Goal: Task Accomplishment & Management: Manage account settings

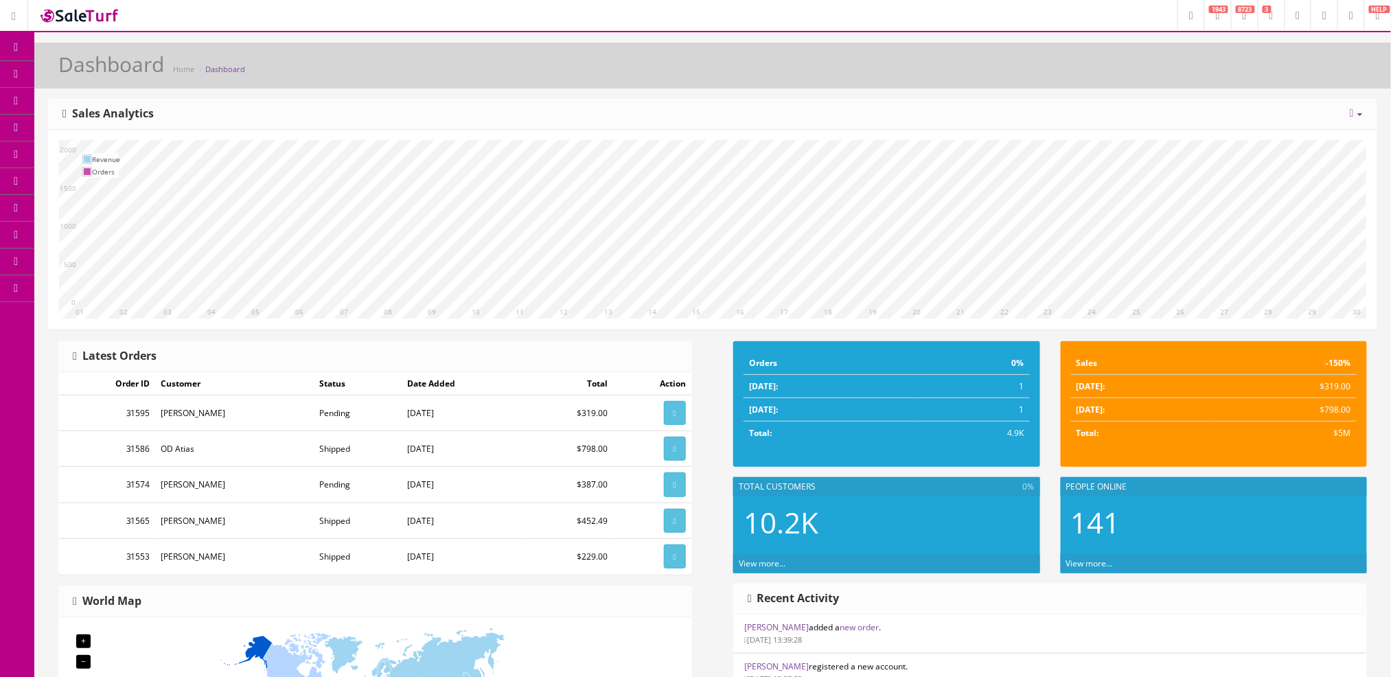
click at [101, 154] on span "Order List" at bounding box center [101, 154] width 38 height 12
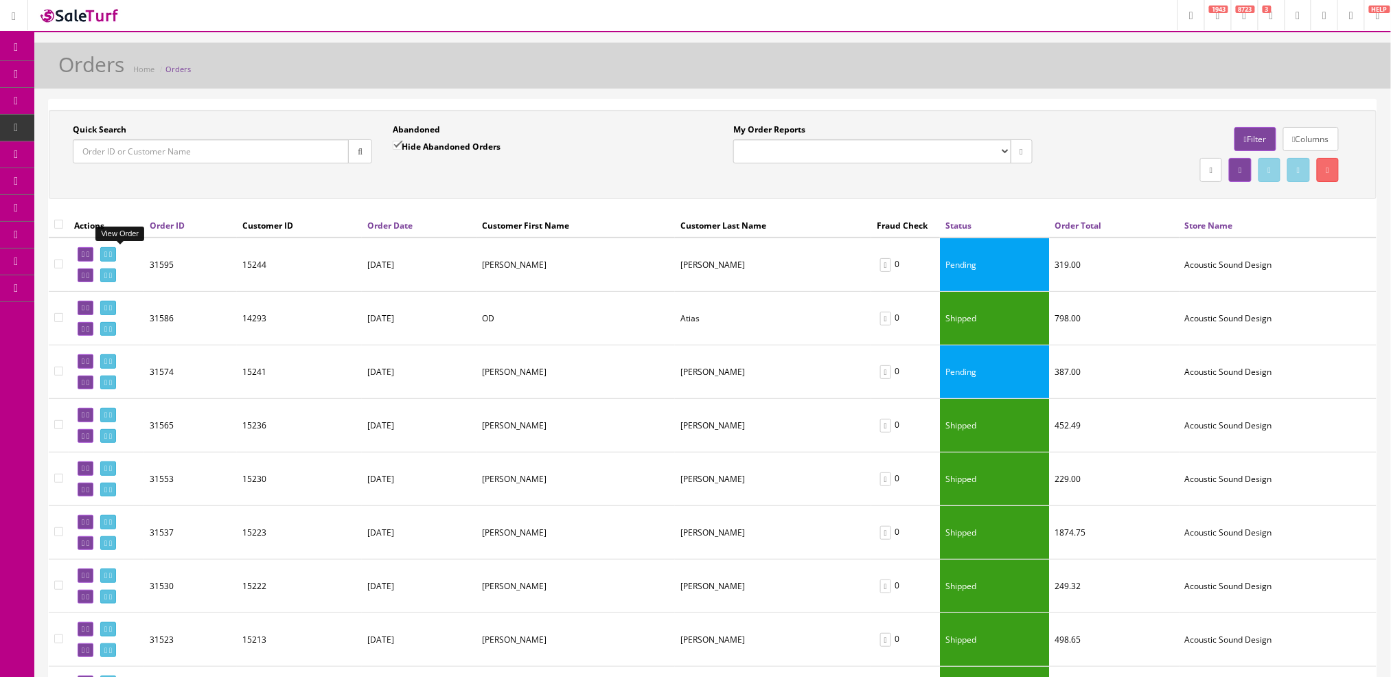
click at [112, 254] on icon at bounding box center [110, 255] width 3 height 8
